Goal: Task Accomplishment & Management: Complete application form

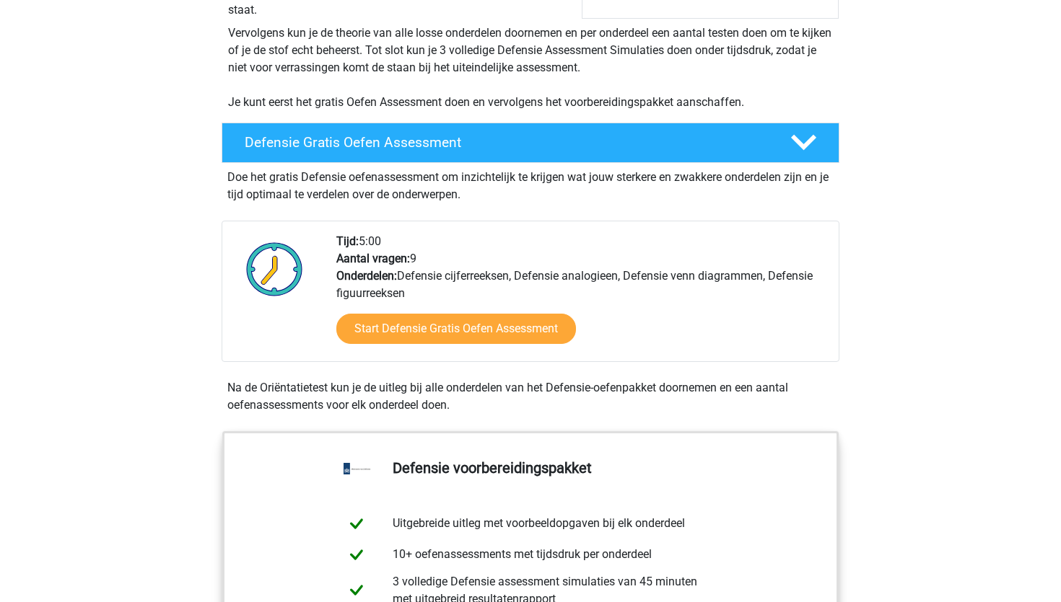
scroll to position [291, 0]
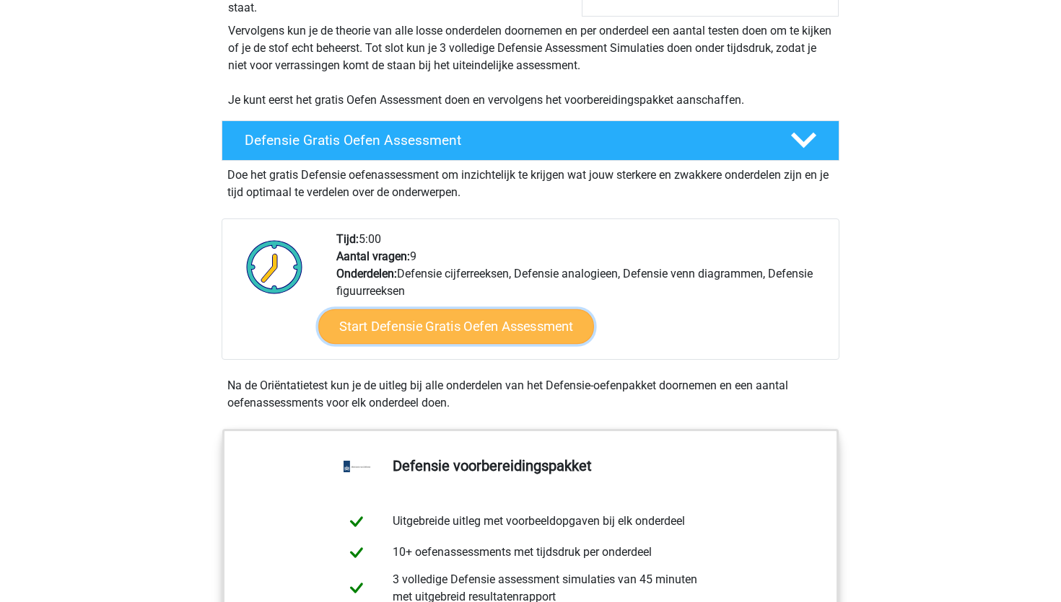
click at [367, 328] on link "Start Defensie Gratis Oefen Assessment" at bounding box center [456, 327] width 276 height 35
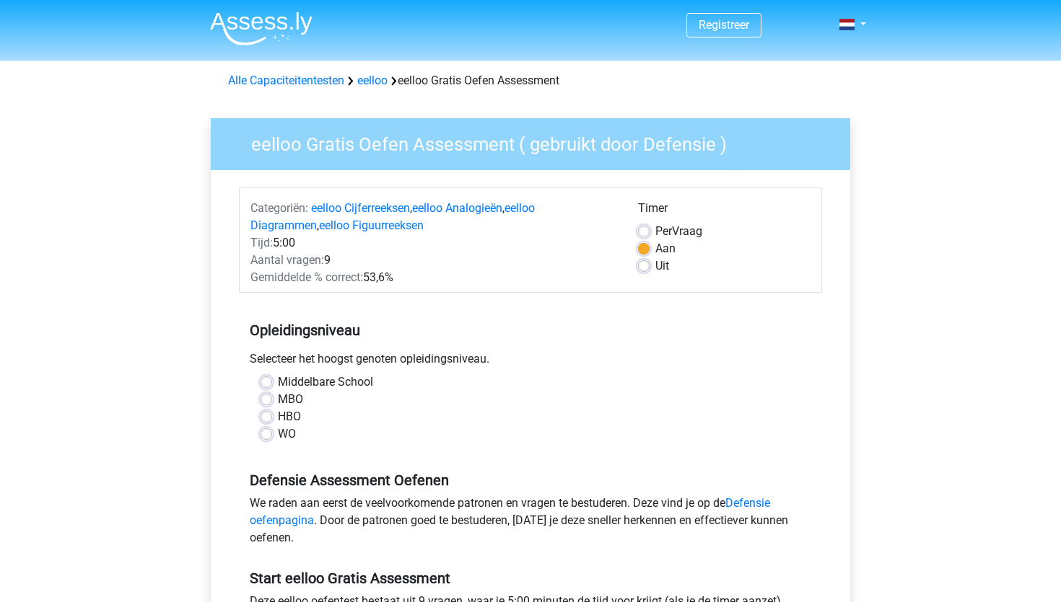
click at [278, 378] on label "Middelbare School" at bounding box center [325, 382] width 95 height 17
click at [266, 378] on input "Middelbare School" at bounding box center [266, 381] width 12 height 14
radio input "true"
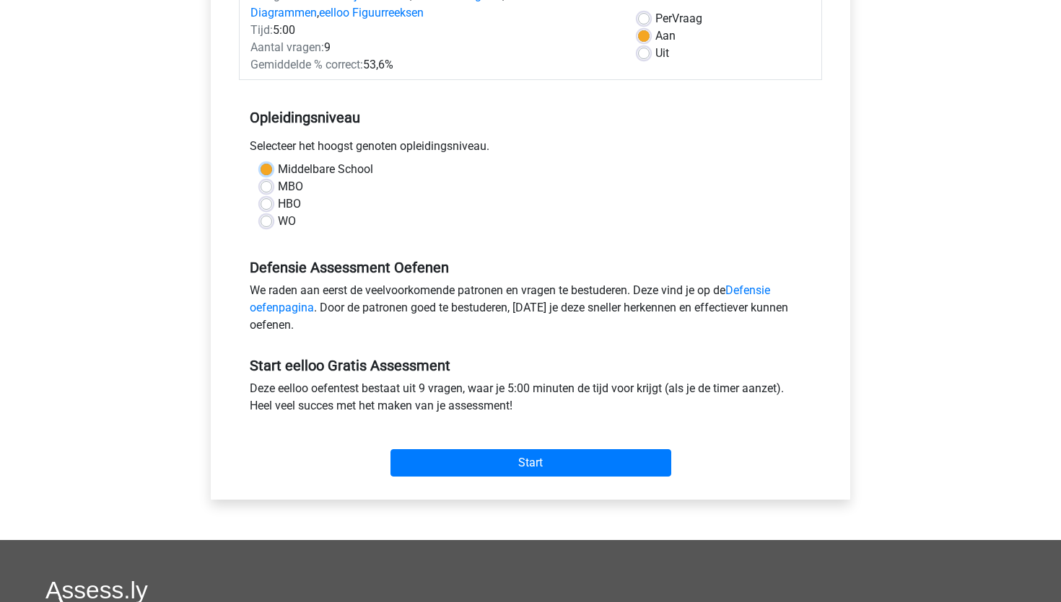
scroll to position [214, 0]
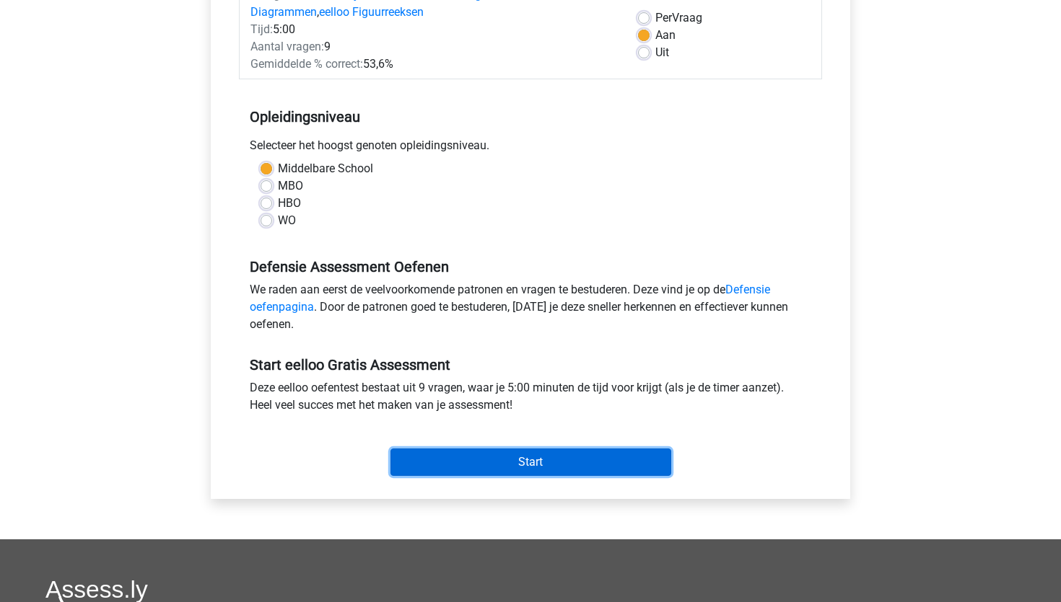
click at [437, 470] on input "Start" at bounding box center [530, 462] width 281 height 27
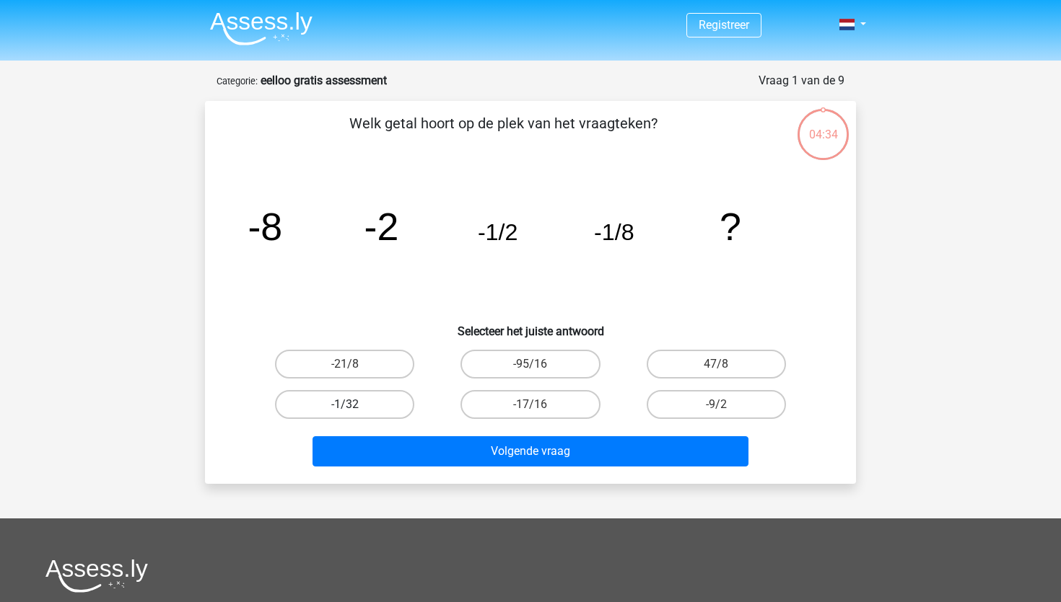
click at [367, 404] on label "-1/32" at bounding box center [344, 404] width 139 height 29
click at [354, 405] on input "-1/32" at bounding box center [349, 409] width 9 height 9
radio input "true"
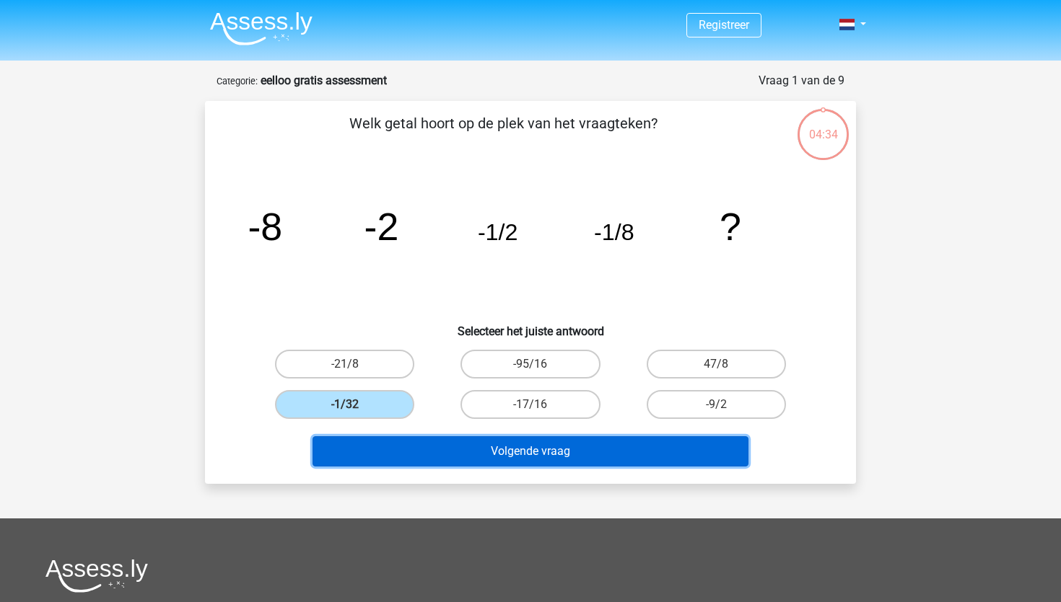
click at [382, 451] on button "Volgende vraag" at bounding box center [530, 452] width 437 height 30
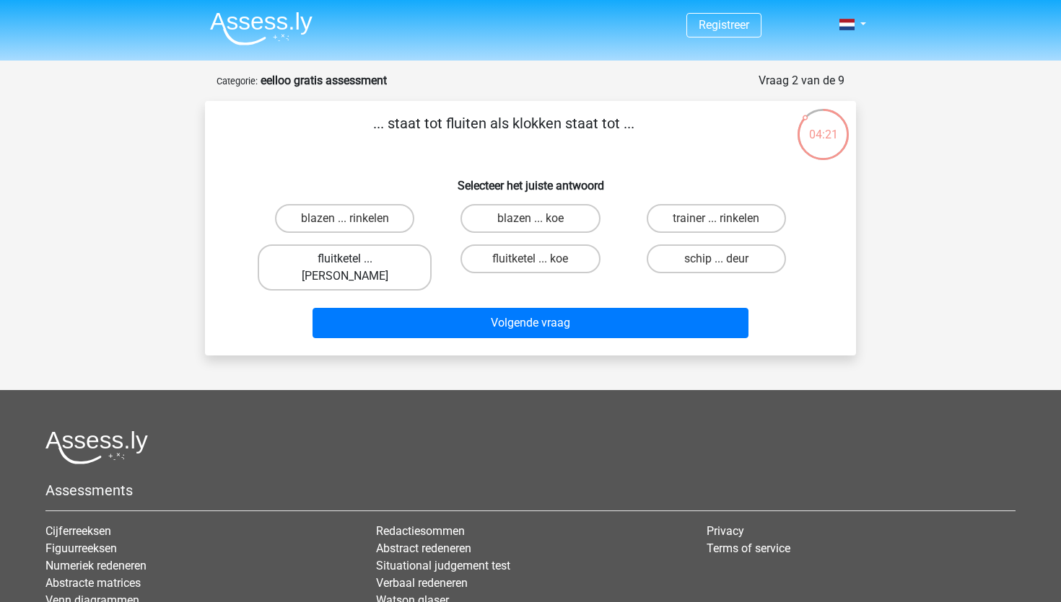
click at [374, 252] on label "fluitketel ... luiden" at bounding box center [345, 268] width 174 height 46
click at [354, 259] on input "fluitketel ... luiden" at bounding box center [349, 263] width 9 height 9
radio input "true"
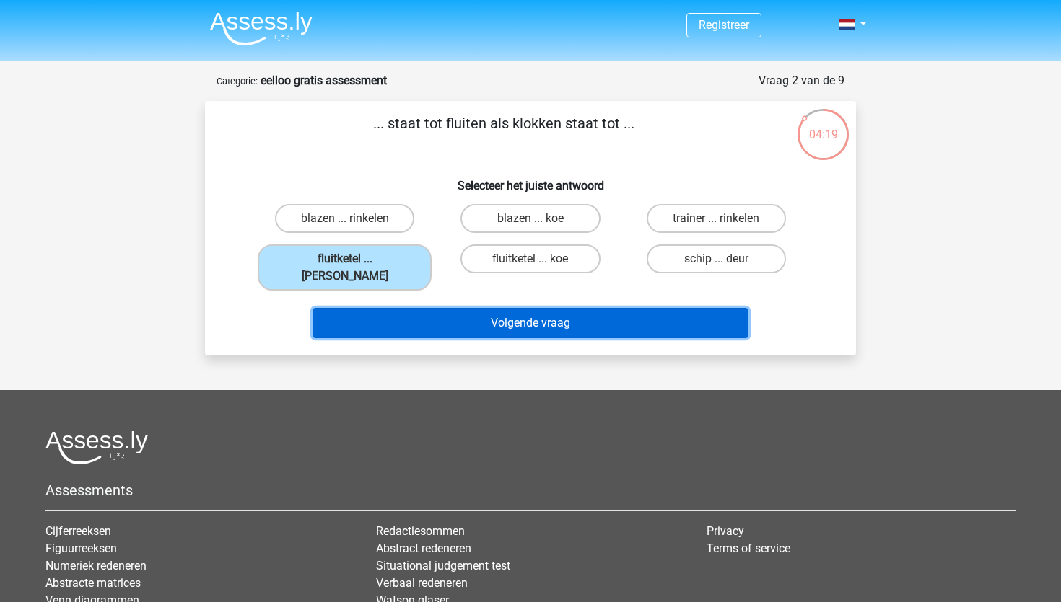
click at [395, 311] on button "Volgende vraag" at bounding box center [530, 323] width 437 height 30
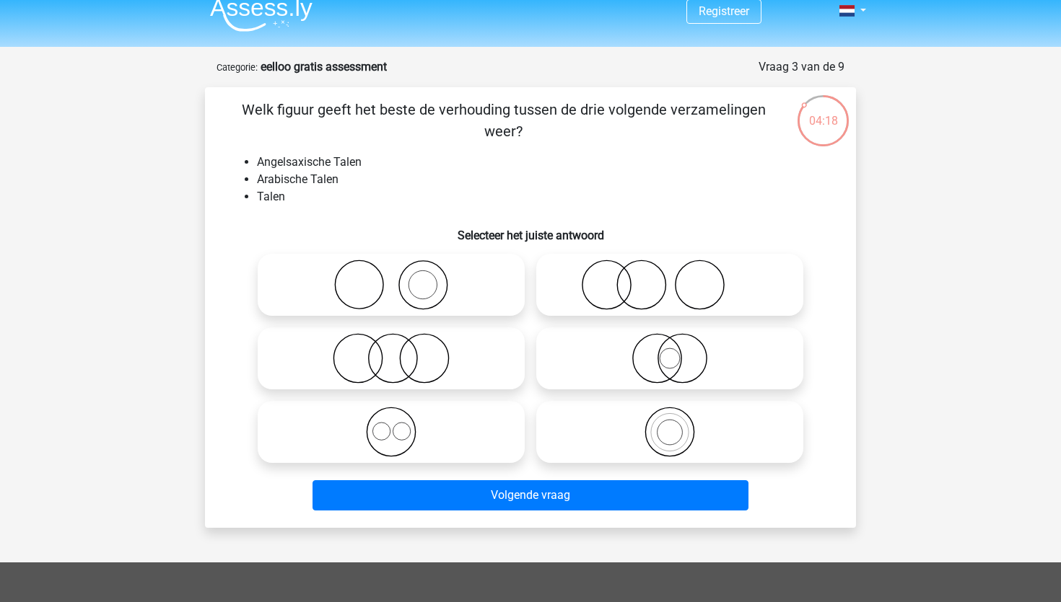
scroll to position [11, 0]
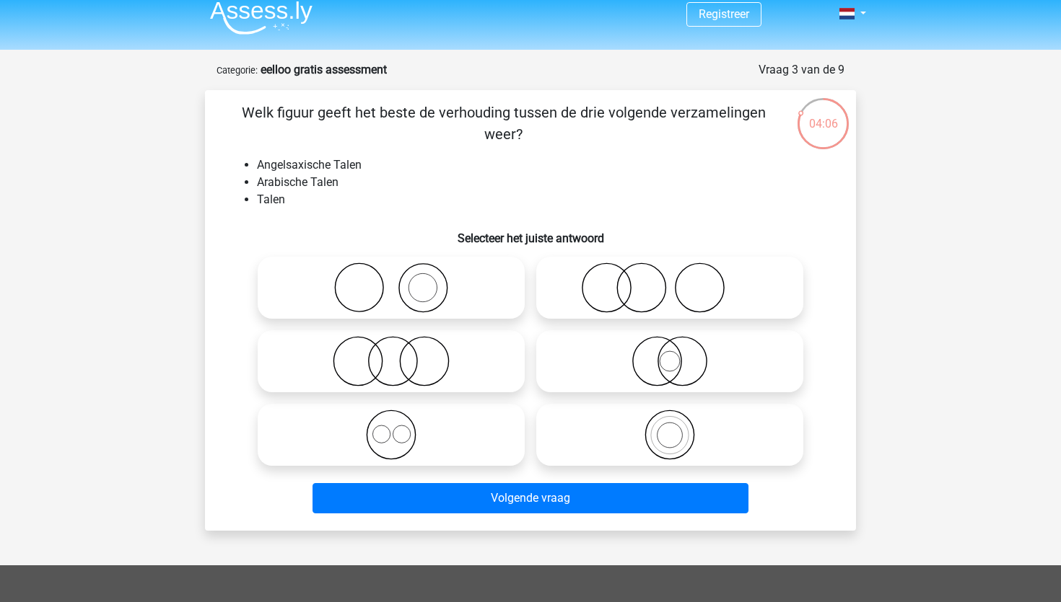
click at [381, 365] on icon at bounding box center [390, 361] width 255 height 51
click at [391, 354] on input "radio" at bounding box center [395, 349] width 9 height 9
radio input "true"
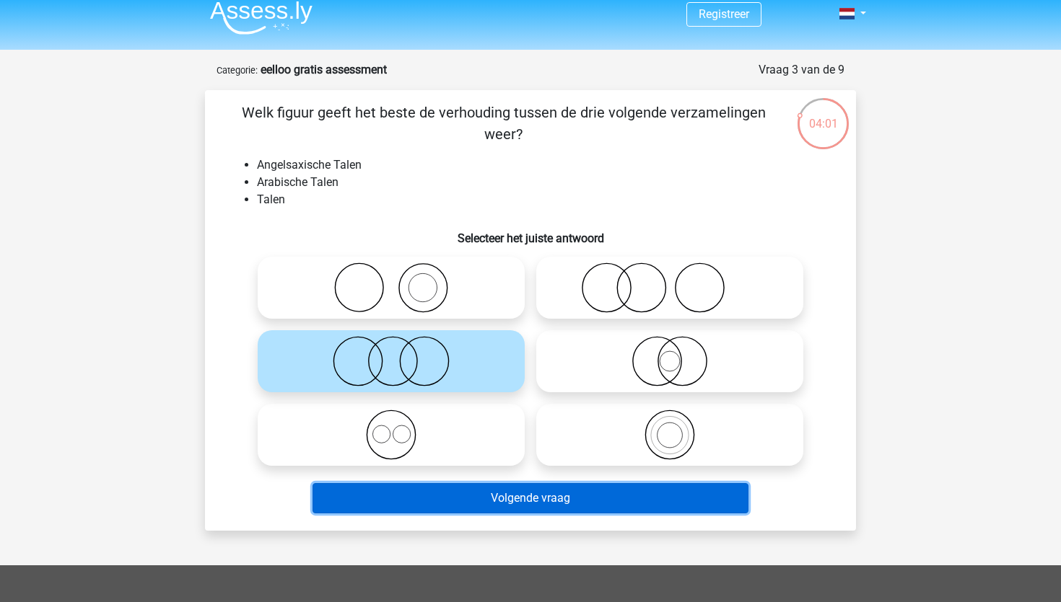
click at [412, 492] on button "Volgende vraag" at bounding box center [530, 498] width 437 height 30
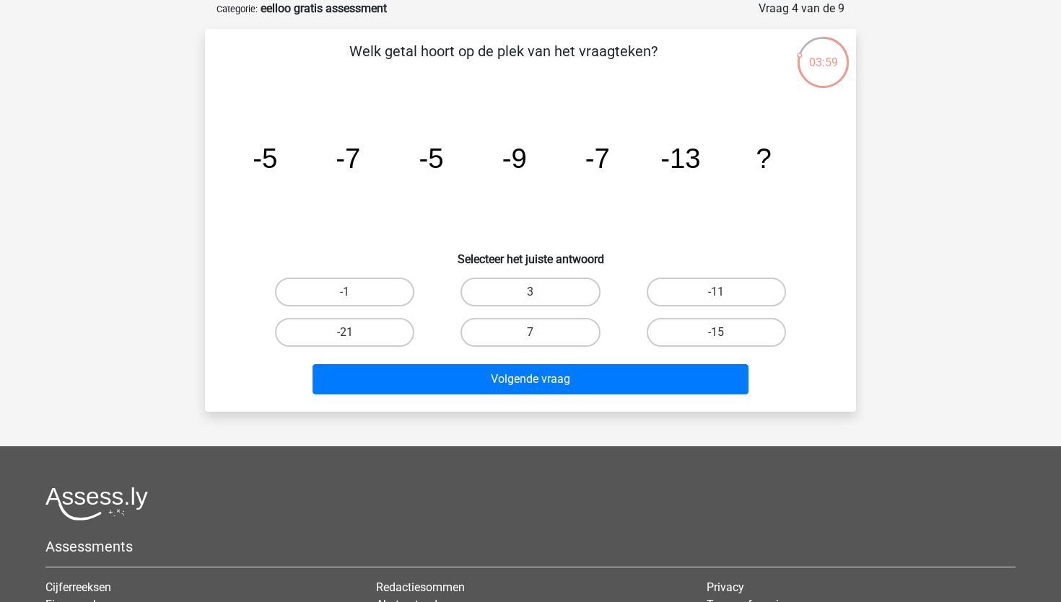
scroll to position [0, 0]
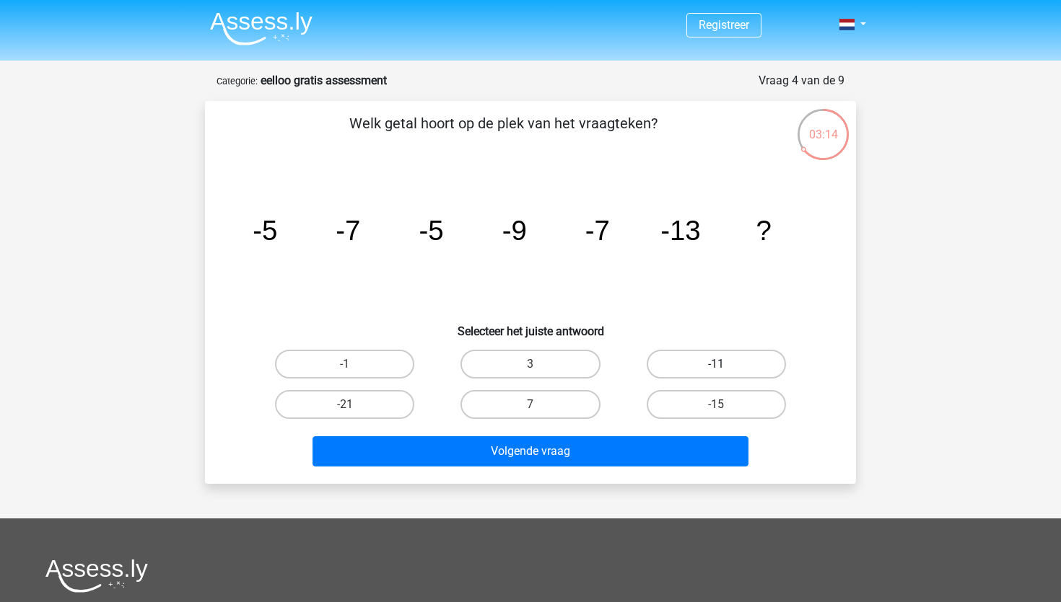
click at [675, 361] on label "-11" at bounding box center [715, 364] width 139 height 29
click at [716, 364] on input "-11" at bounding box center [720, 368] width 9 height 9
radio input "true"
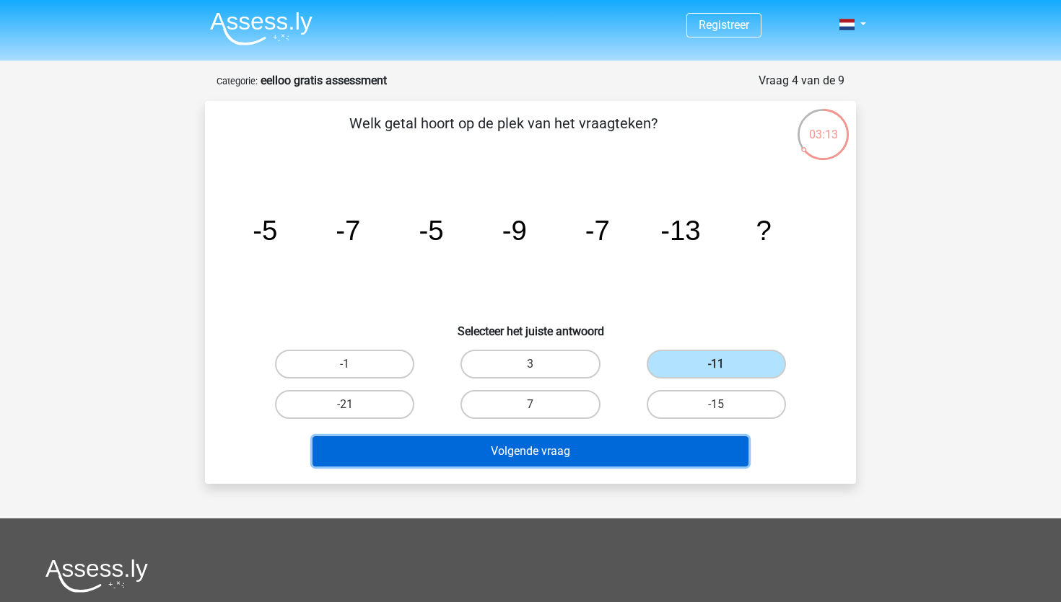
click at [631, 450] on button "Volgende vraag" at bounding box center [530, 452] width 437 height 30
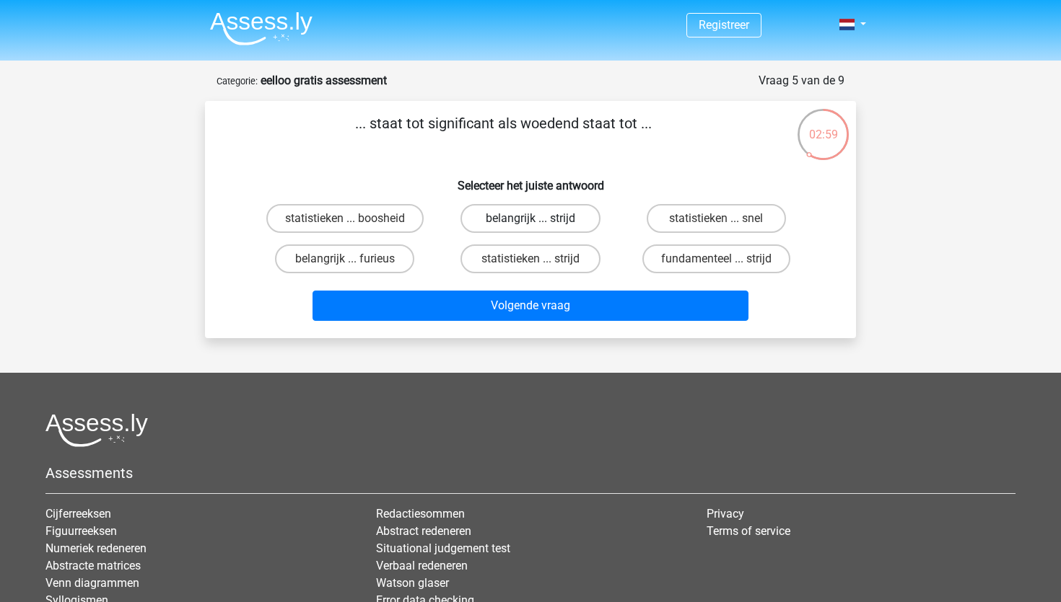
click at [495, 216] on label "belangrijk ... strijd" at bounding box center [529, 218] width 139 height 29
click at [530, 219] on input "belangrijk ... strijd" at bounding box center [534, 223] width 9 height 9
radio input "true"
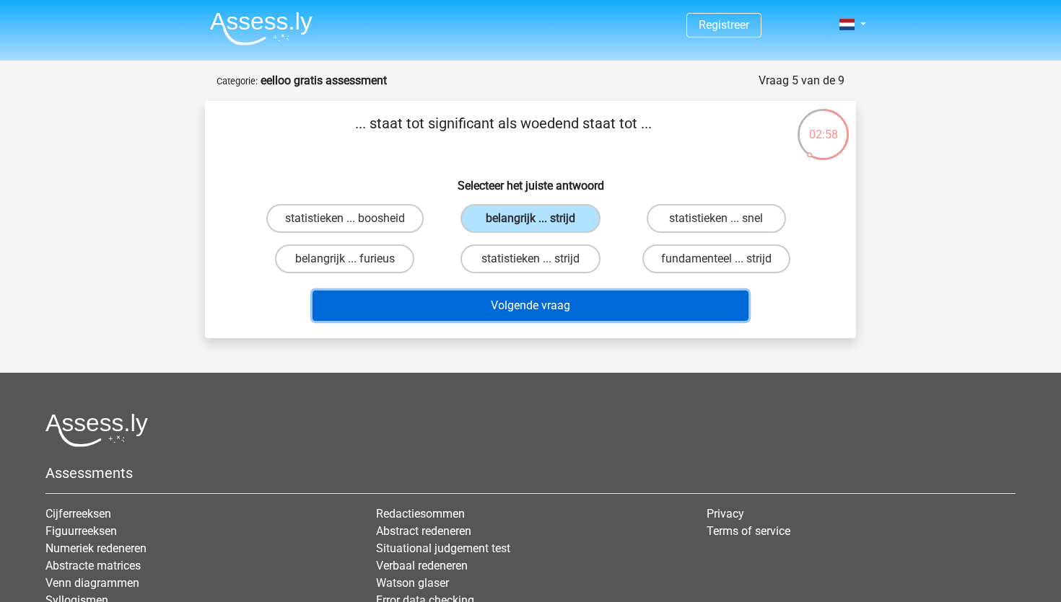
click at [498, 311] on button "Volgende vraag" at bounding box center [530, 306] width 437 height 30
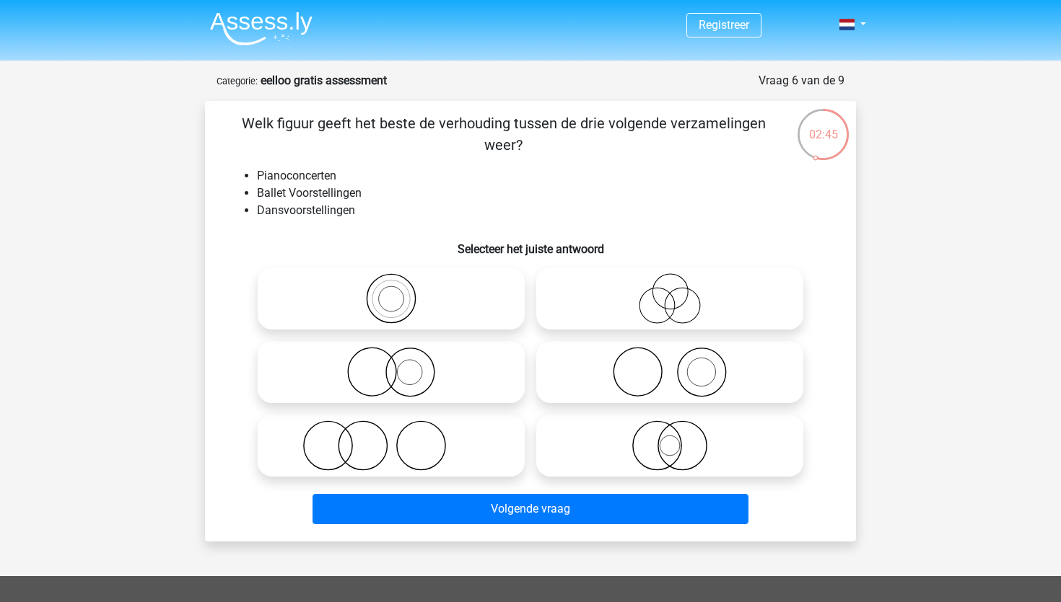
click at [289, 426] on icon at bounding box center [390, 446] width 255 height 51
click at [391, 429] on input "radio" at bounding box center [395, 433] width 9 height 9
radio input "true"
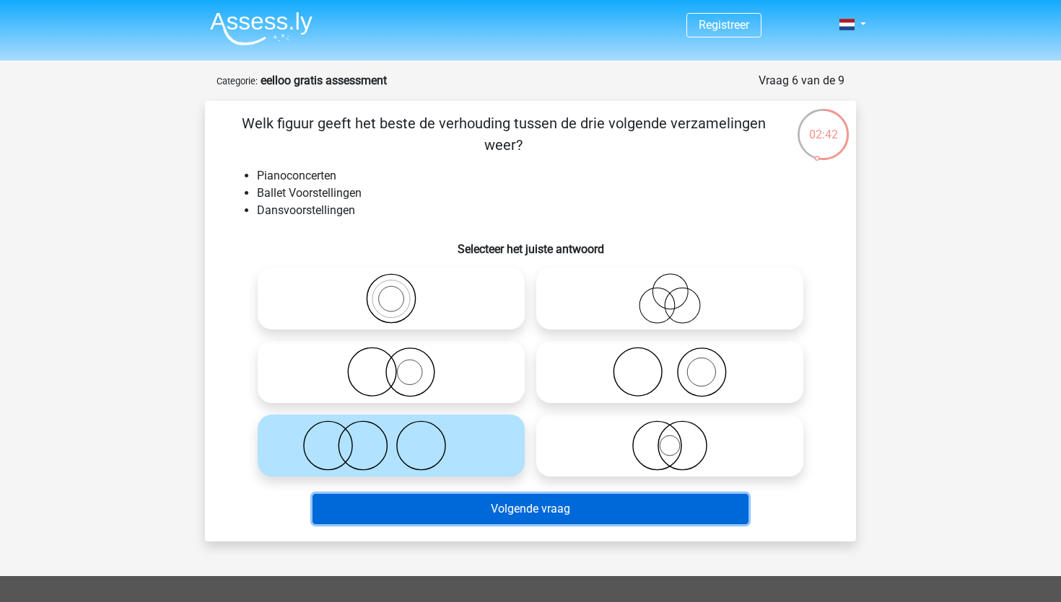
click at [374, 512] on button "Volgende vraag" at bounding box center [530, 509] width 437 height 30
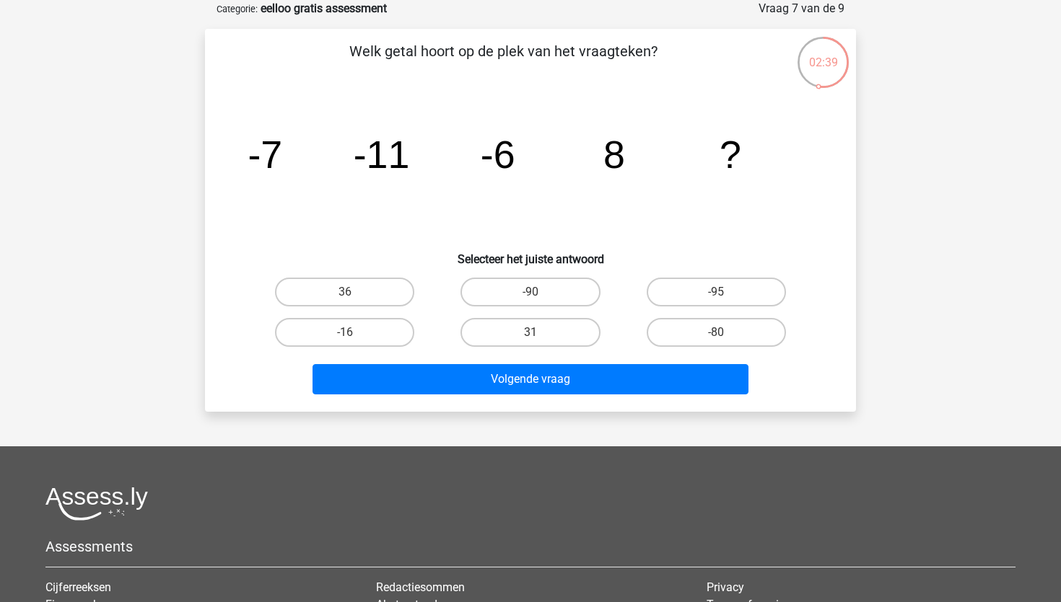
scroll to position [19, 0]
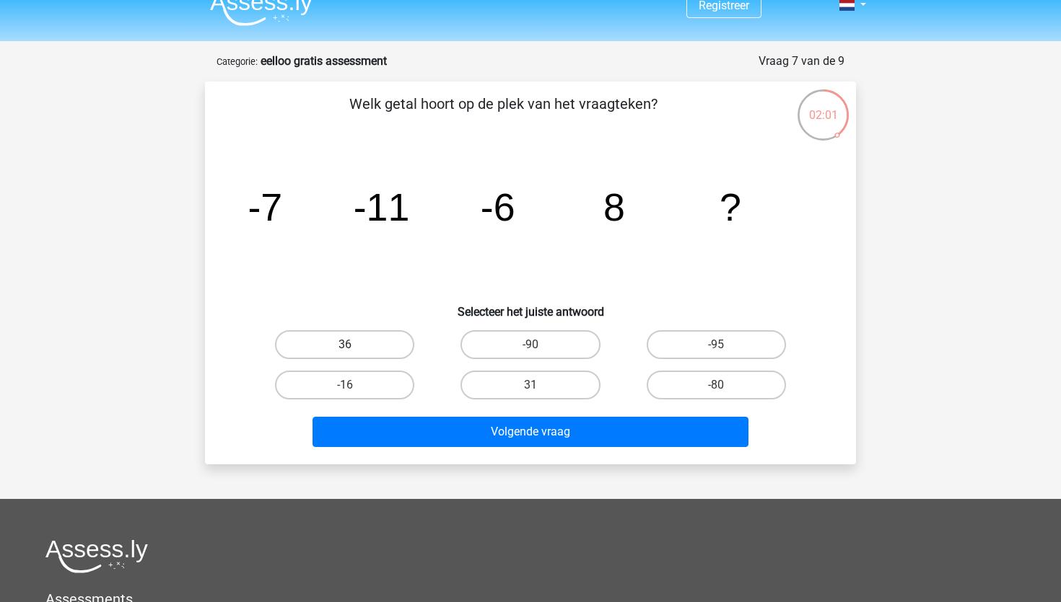
click at [377, 333] on label "36" at bounding box center [344, 344] width 139 height 29
click at [354, 345] on input "36" at bounding box center [349, 349] width 9 height 9
radio input "true"
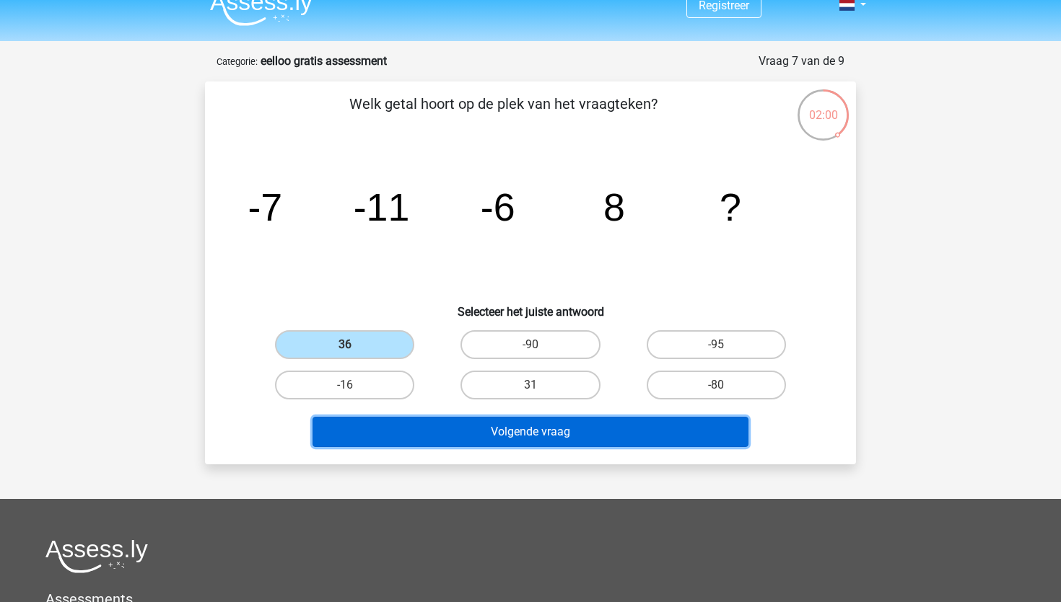
click at [390, 424] on button "Volgende vraag" at bounding box center [530, 432] width 437 height 30
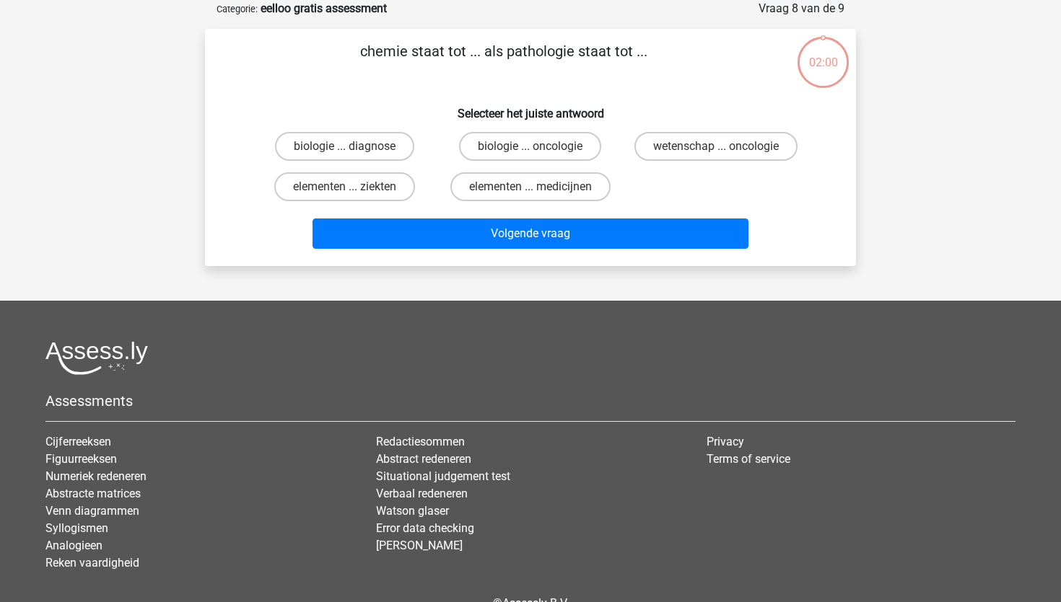
scroll to position [0, 0]
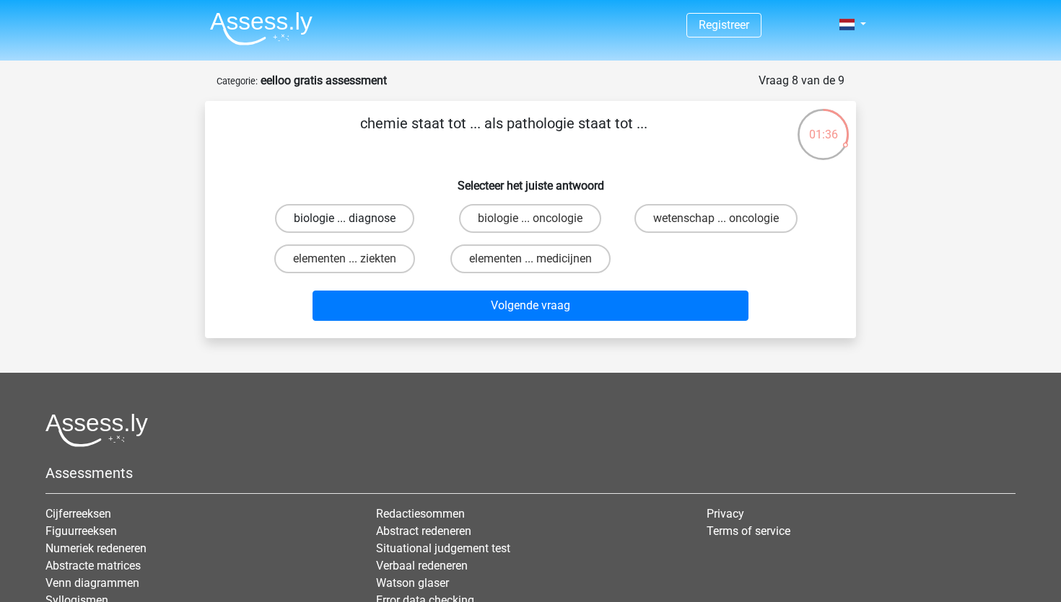
click at [399, 226] on label "biologie ... diagnose" at bounding box center [344, 218] width 139 height 29
click at [354, 226] on input "biologie ... diagnose" at bounding box center [349, 223] width 9 height 9
radio input "true"
click at [672, 220] on label "wetenschap ... oncologie" at bounding box center [715, 218] width 163 height 29
click at [716, 220] on input "wetenschap ... oncologie" at bounding box center [720, 223] width 9 height 9
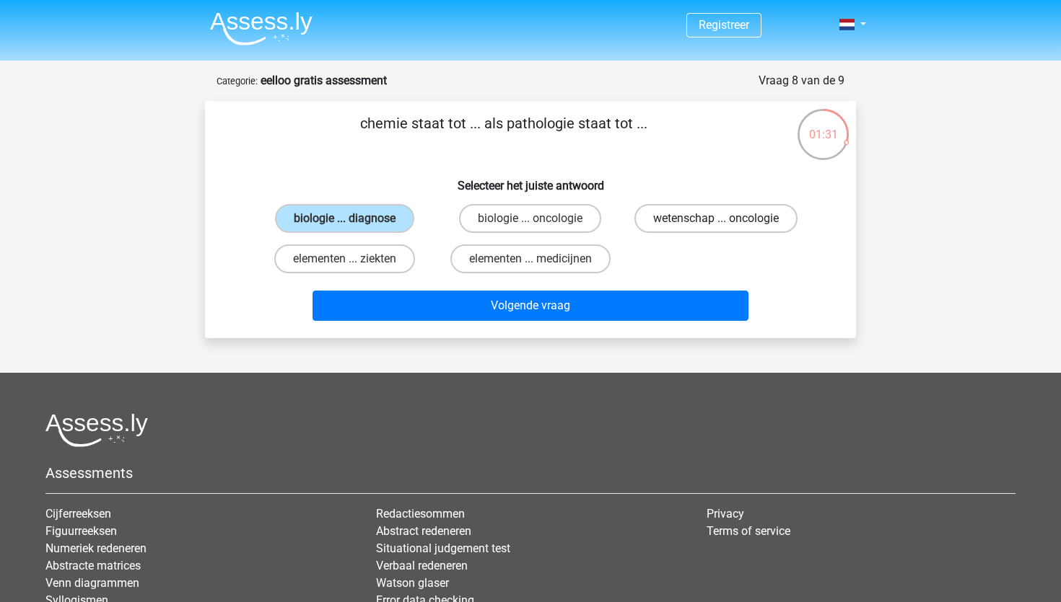
radio input "true"
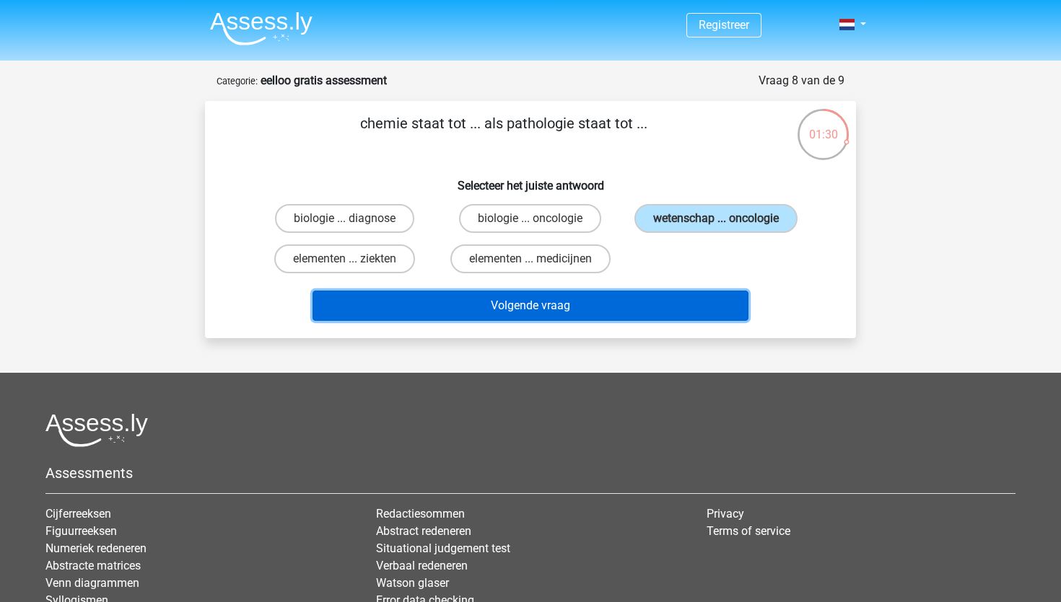
click at [657, 296] on button "Volgende vraag" at bounding box center [530, 306] width 437 height 30
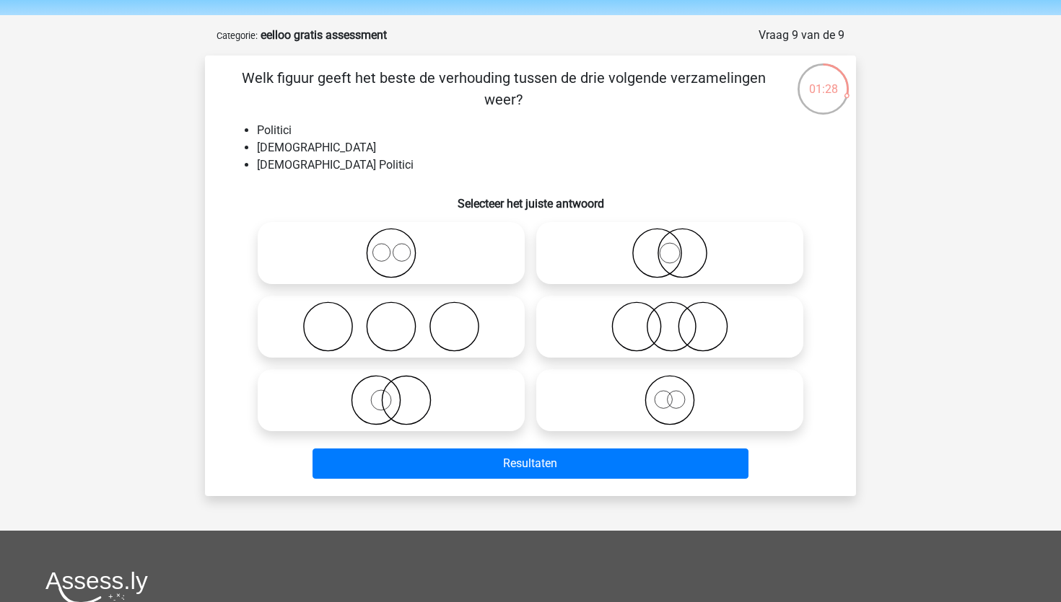
scroll to position [33, 0]
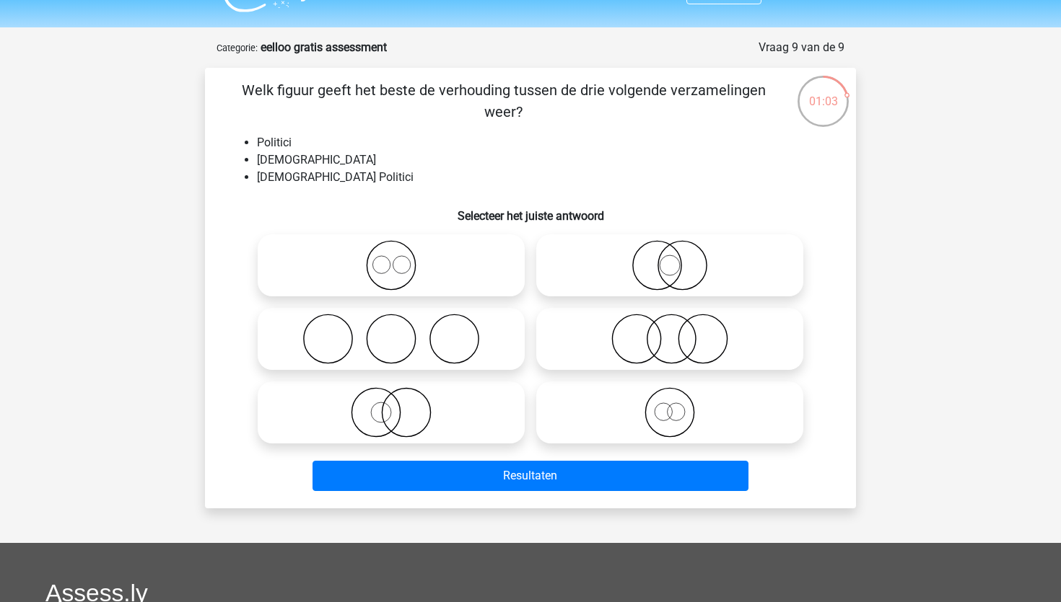
click at [654, 266] on icon at bounding box center [669, 265] width 255 height 51
click at [670, 258] on input "radio" at bounding box center [674, 253] width 9 height 9
radio input "true"
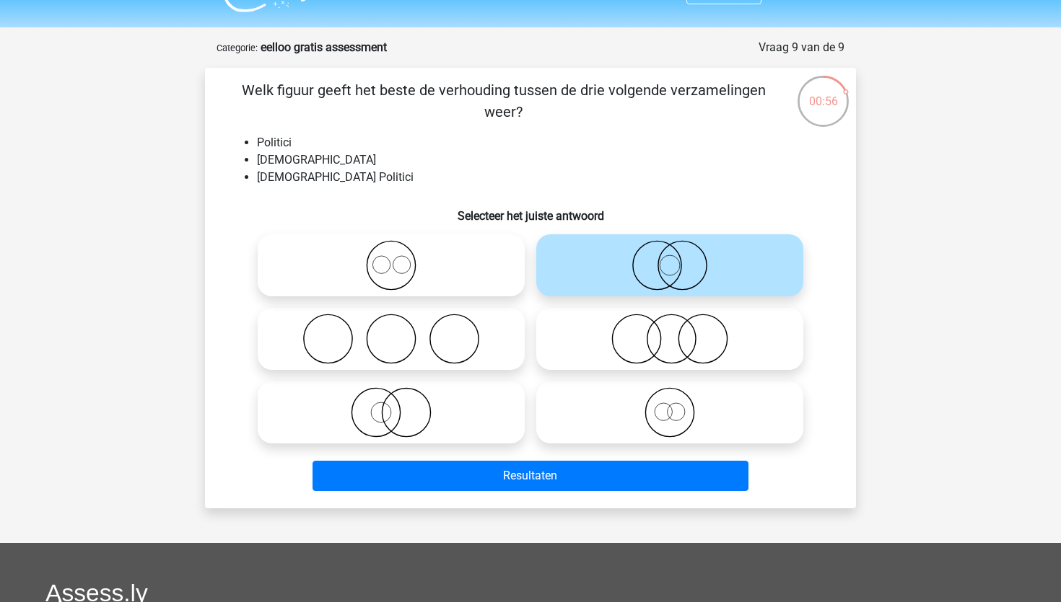
click at [670, 343] on icon at bounding box center [669, 339] width 255 height 51
click at [670, 332] on input "radio" at bounding box center [674, 327] width 9 height 9
radio input "true"
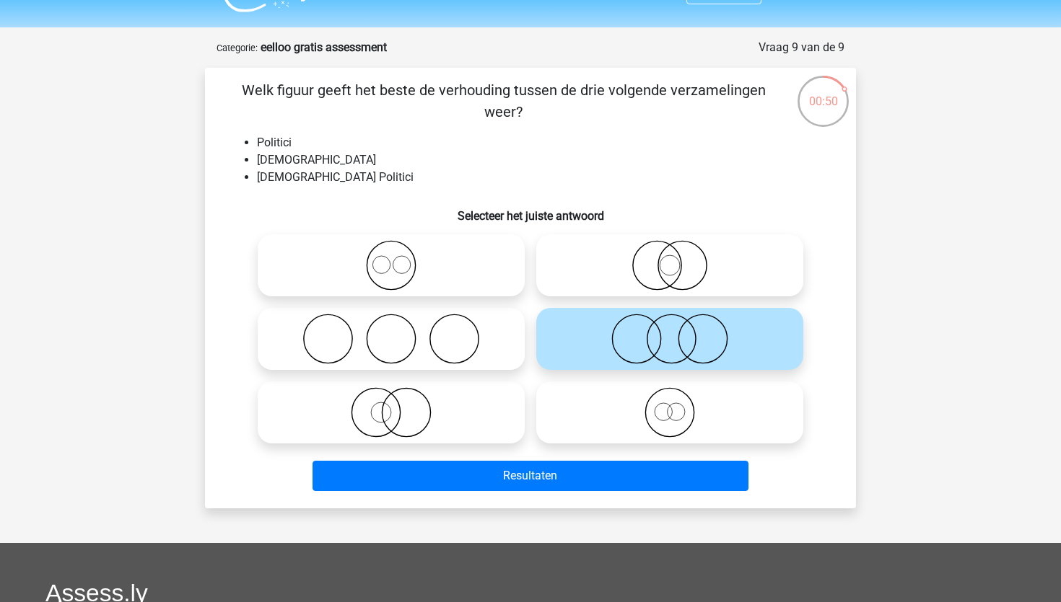
click at [403, 403] on icon at bounding box center [390, 412] width 255 height 51
click at [400, 403] on input "radio" at bounding box center [395, 400] width 9 height 9
radio input "true"
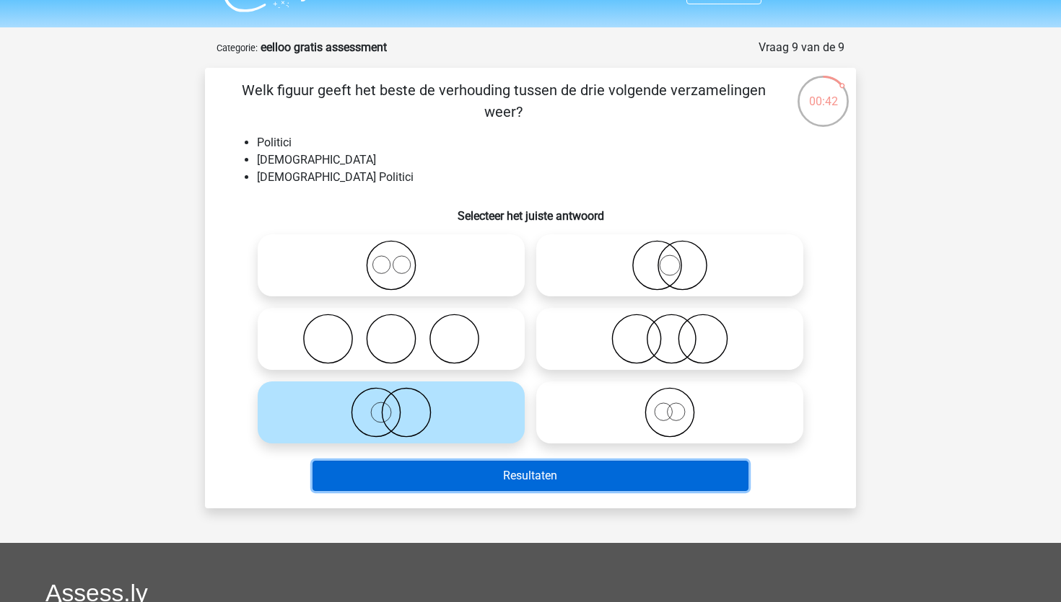
click at [399, 465] on button "Resultaten" at bounding box center [530, 476] width 437 height 30
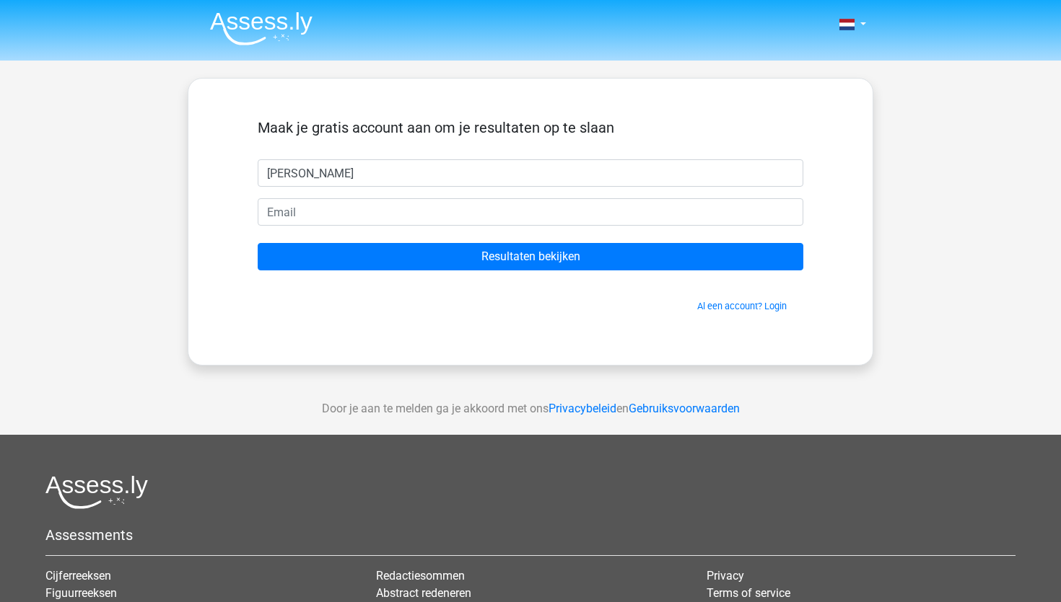
type input "[PERSON_NAME]"
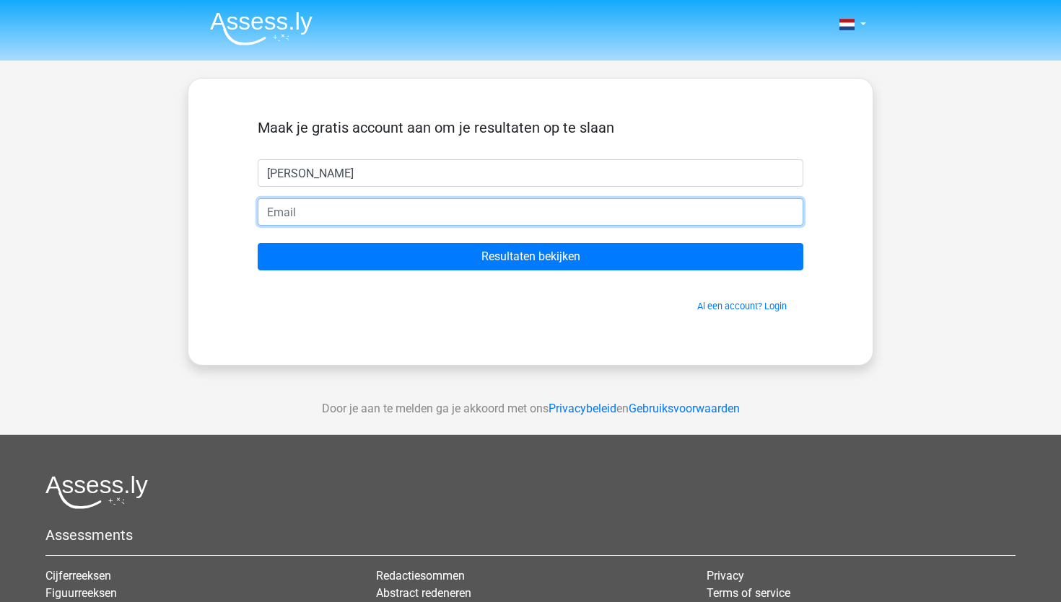
click at [276, 210] on input "email" at bounding box center [530, 211] width 545 height 27
type input "Owenpiedroslee@gmail.com"
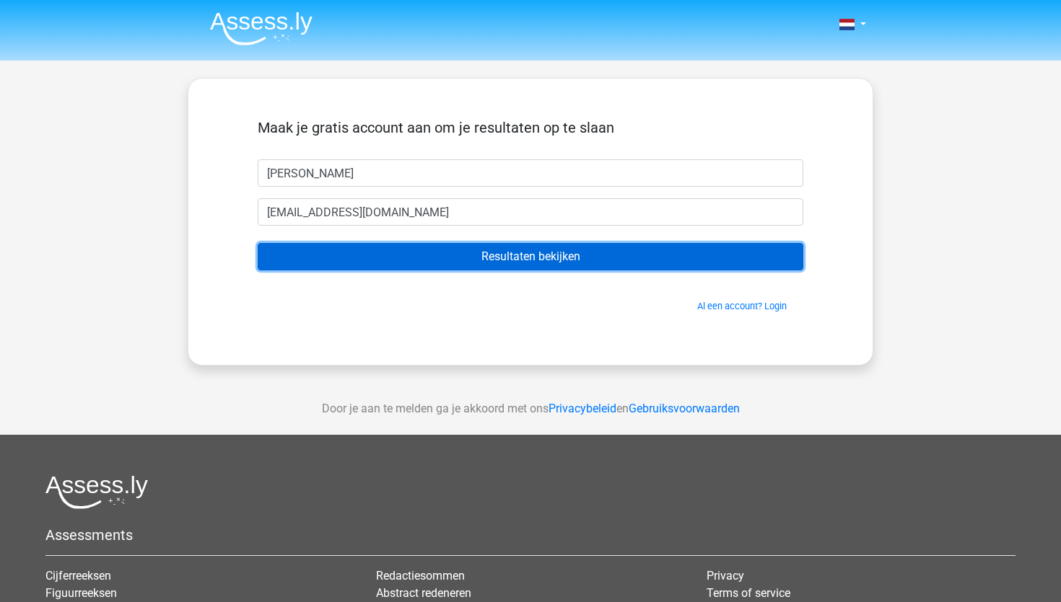
click at [374, 250] on input "Resultaten bekijken" at bounding box center [530, 256] width 545 height 27
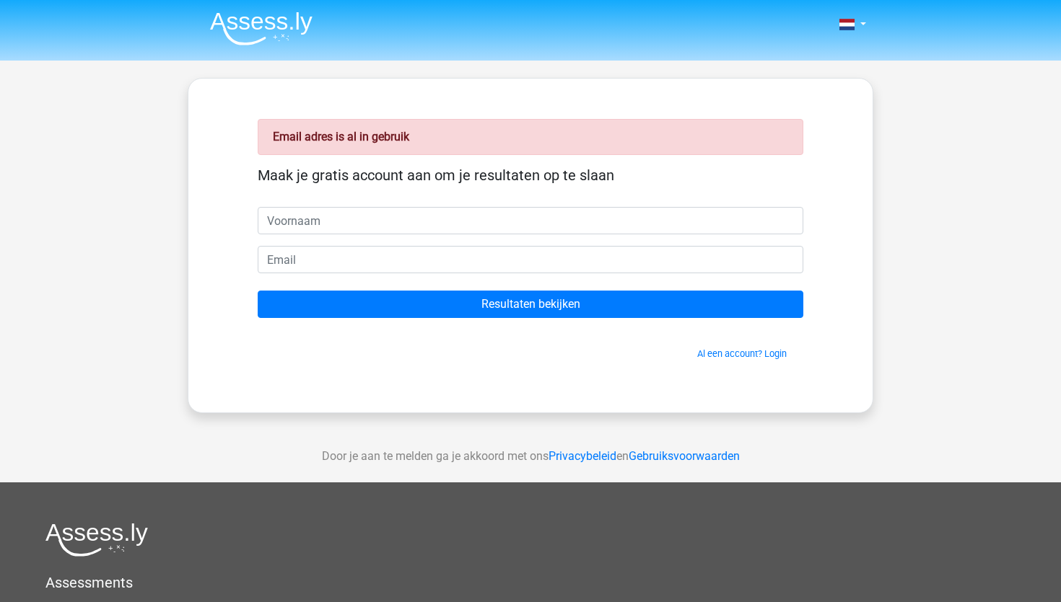
click at [729, 346] on div "Al een account? Login" at bounding box center [530, 345] width 545 height 31
click at [729, 353] on link "Al een account? Login" at bounding box center [741, 353] width 89 height 11
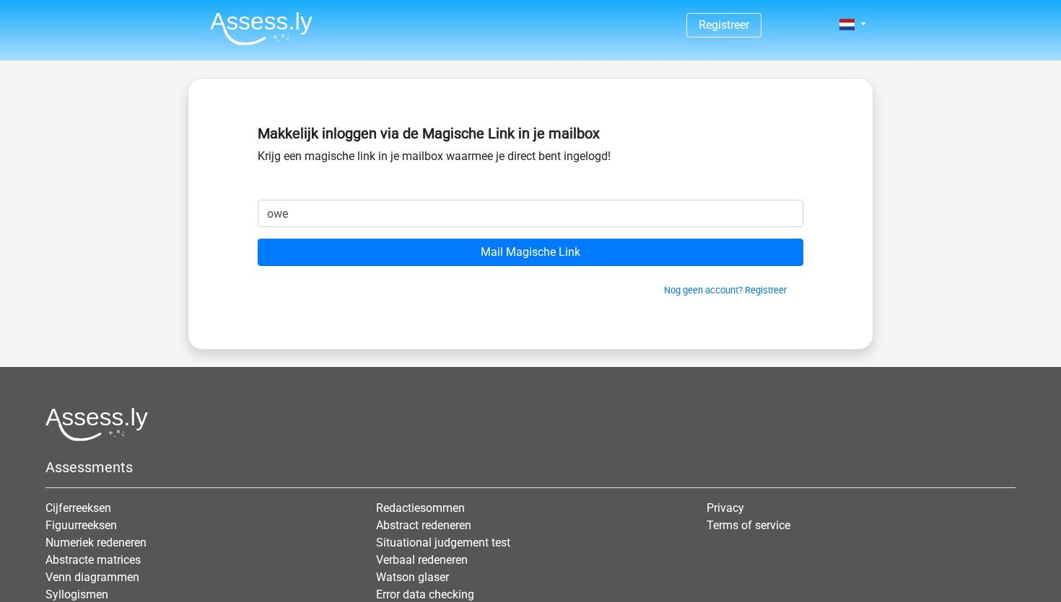
type input "[EMAIL_ADDRESS][DOMAIN_NAME]"
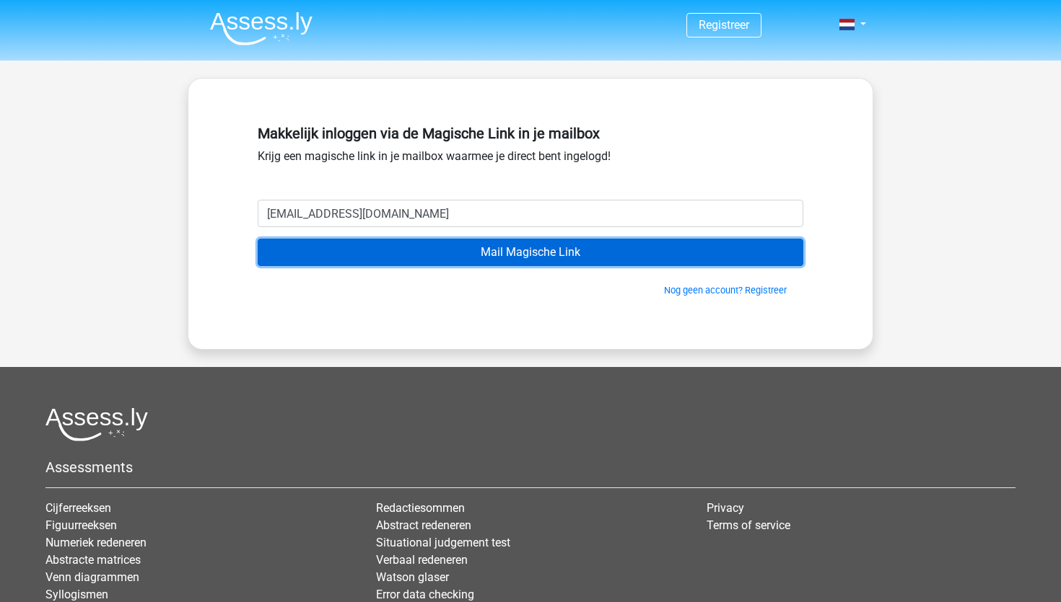
click at [434, 253] on input "Mail Magische Link" at bounding box center [530, 252] width 545 height 27
